Goal: Task Accomplishment & Management: Complete application form

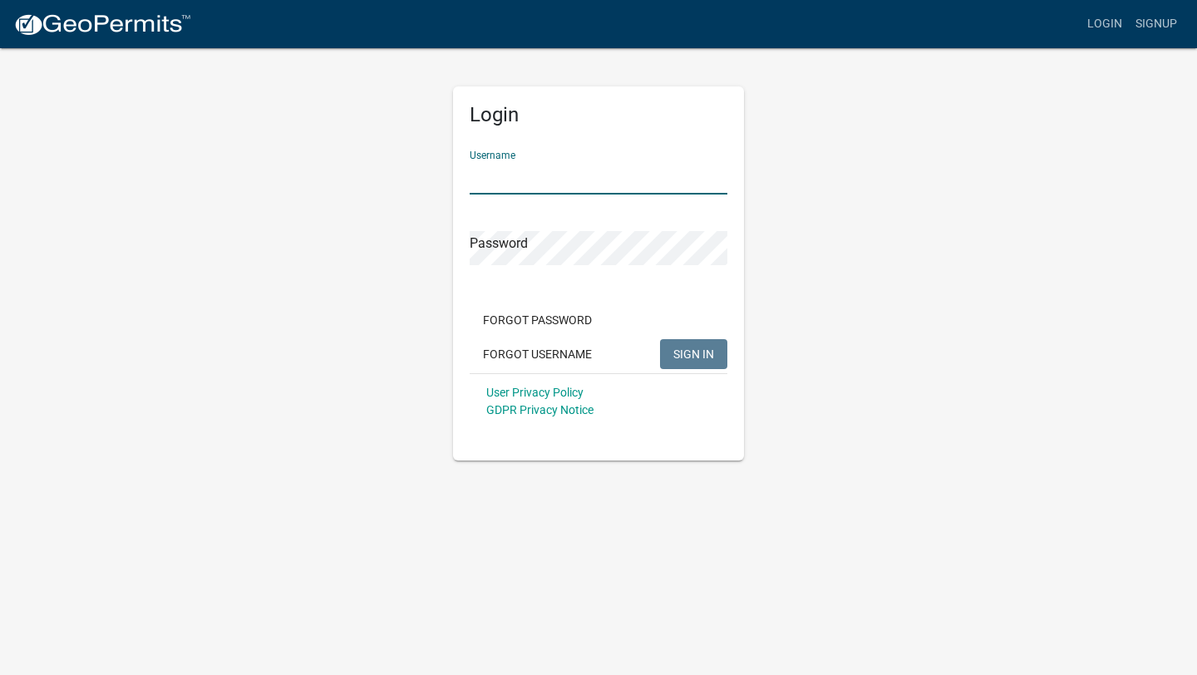
click at [515, 167] on input "Username" at bounding box center [599, 177] width 258 height 34
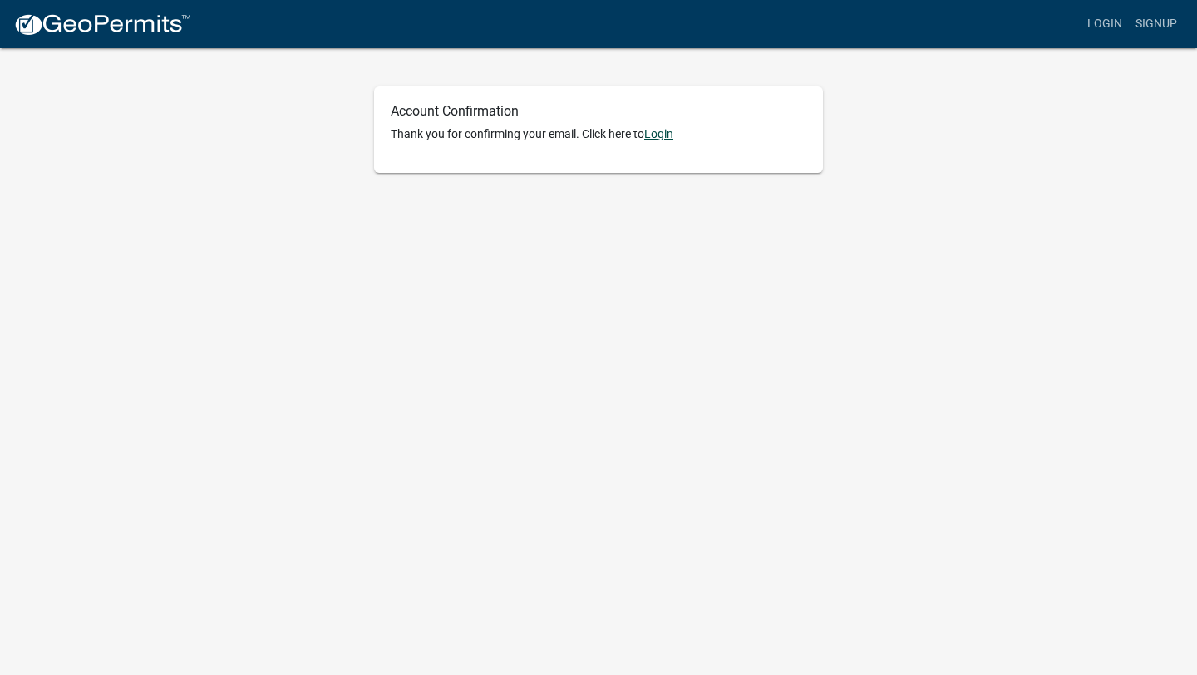
click at [661, 131] on link "Login" at bounding box center [658, 133] width 29 height 13
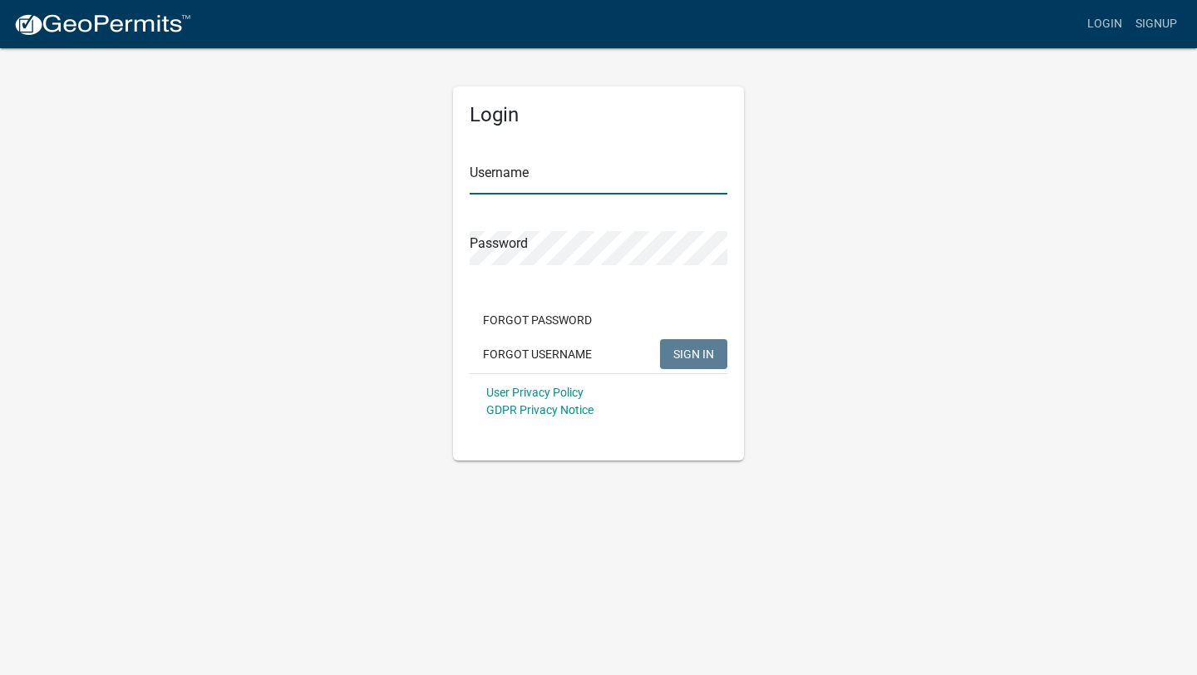
click at [535, 186] on input "Username" at bounding box center [599, 177] width 258 height 34
type input "ppeyer"
